Goal: Use online tool/utility: Utilize a website feature to perform a specific function

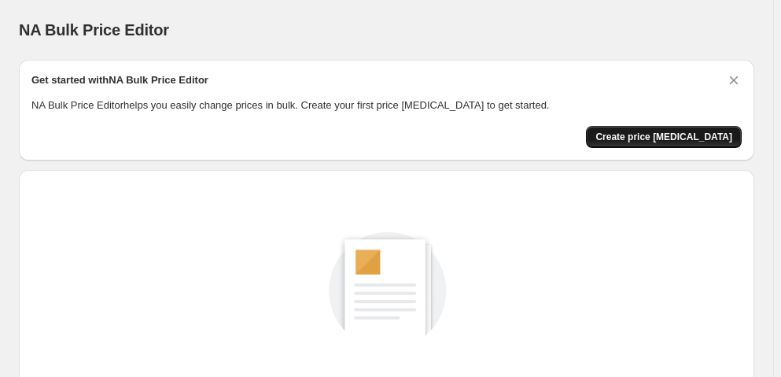
click at [702, 136] on span "Create price change job" at bounding box center [663, 137] width 137 height 13
click at [728, 137] on span "Create price [MEDICAL_DATA]" at bounding box center [663, 137] width 137 height 13
